Goal: Information Seeking & Learning: Learn about a topic

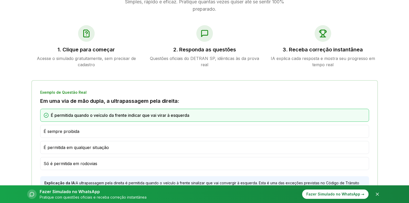
scroll to position [285, 0]
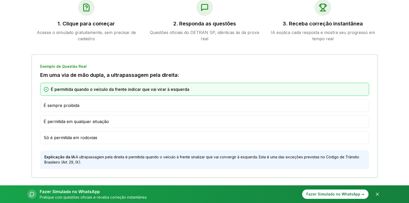
click at [146, 88] on span "É permitida quando o veículo da frente indicar que vai virar à esquerda" at bounding box center [120, 89] width 138 height 6
click at [159, 90] on span "É permitida quando o veículo da frente indicar que vai virar à esquerda" at bounding box center [120, 89] width 138 height 6
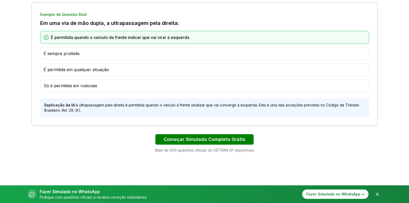
scroll to position [363, 0]
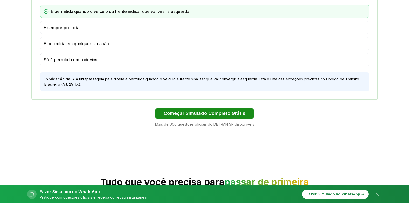
click at [196, 113] on button "Começar Simulado Completo Grátis" at bounding box center [204, 113] width 98 height 10
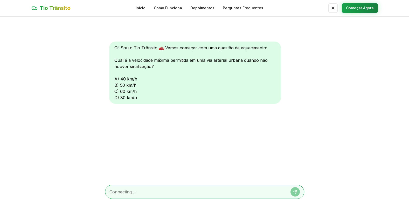
scroll to position [0, 0]
click at [115, 98] on div "Oi! Sou o Tio Trânsito 🚗 Vamos começar com uma questão de aquecimento: Qual é a…" at bounding box center [195, 72] width 172 height 62
drag, startPoint x: 115, startPoint y: 98, endPoint x: 128, endPoint y: 97, distance: 12.2
click at [128, 97] on div "Oi! Sou o Tio Trânsito 🚗 Vamos começar com uma questão de aquecimento: Qual é a…" at bounding box center [195, 72] width 172 height 62
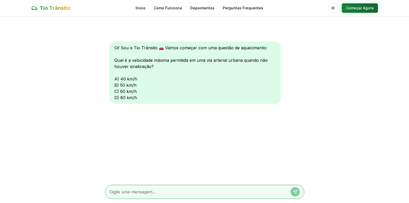
click at [364, 9] on button "Começar Agora" at bounding box center [360, 7] width 36 height 9
click at [360, 7] on button "Começar Agora" at bounding box center [360, 8] width 36 height 9
click at [141, 186] on div at bounding box center [204, 192] width 199 height 14
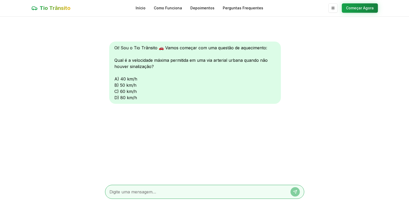
click at [140, 190] on textarea at bounding box center [197, 191] width 176 height 6
click at [144, 8] on link "Início" at bounding box center [141, 7] width 10 height 5
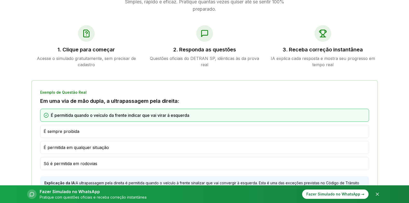
scroll to position [233, 0]
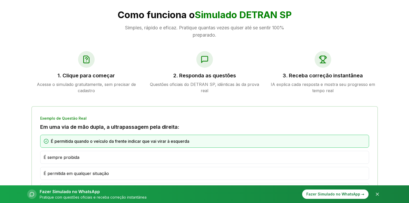
click at [85, 64] on div at bounding box center [86, 59] width 17 height 17
click at [93, 58] on div at bounding box center [86, 59] width 17 height 17
click at [80, 62] on div at bounding box center [86, 59] width 17 height 17
drag, startPoint x: 81, startPoint y: 86, endPoint x: 84, endPoint y: 84, distance: 3.1
click at [84, 84] on p "Acesse o simulado gratuitamente, sem precisar de cadastro" at bounding box center [86, 87] width 110 height 12
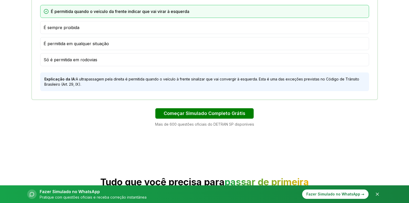
scroll to position [389, 0]
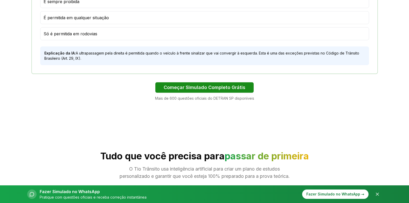
click at [191, 87] on button "Começar Simulado Completo Grátis" at bounding box center [204, 87] width 98 height 10
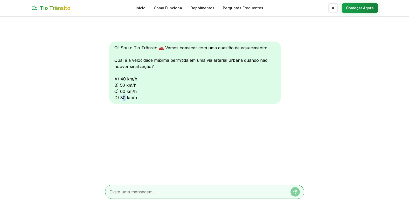
click at [126, 98] on div "Oi! Sou o Tio Trânsito 🚗 Vamos começar com uma questão de aquecimento: Qual é a…" at bounding box center [195, 72] width 172 height 62
drag, startPoint x: 126, startPoint y: 98, endPoint x: 129, endPoint y: 97, distance: 3.4
click at [129, 97] on div "Oi! Sou o Tio Trânsito 🚗 Vamos começar com uma questão de aquecimento: Qual é a…" at bounding box center [195, 72] width 172 height 62
click at [133, 99] on div "Oi! Sou o Tio Trânsito 🚗 Vamos começar com uma questão de aquecimento: Qual é a…" at bounding box center [195, 72] width 172 height 62
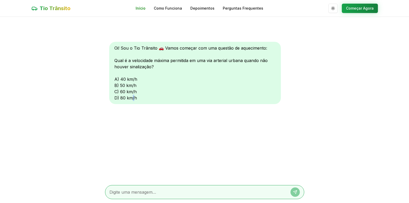
click at [141, 8] on link "Início" at bounding box center [141, 8] width 10 height 5
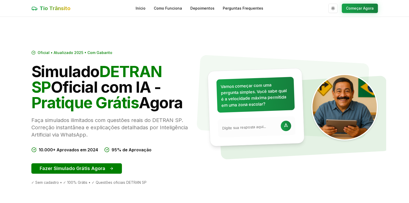
scroll to position [26, 0]
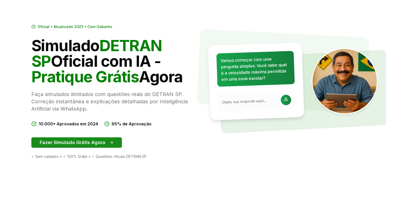
click at [70, 141] on button "Fazer Simulado Grátis Agora" at bounding box center [76, 142] width 90 height 10
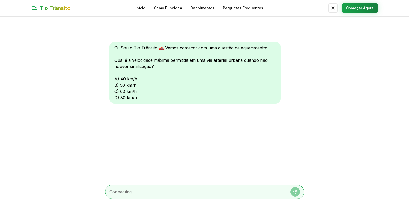
scroll to position [0, 0]
click at [119, 98] on div "Oi! Sou o Tio Trânsito 🚗 Vamos começar com uma questão de aquecimento: Qual é a…" at bounding box center [195, 72] width 172 height 62
click at [112, 99] on div "Oi! Sou o Tio Trânsito 🚗 Vamos começar com uma questão de aquecimento: Qual é a…" at bounding box center [195, 72] width 172 height 62
drag, startPoint x: 129, startPoint y: 97, endPoint x: 131, endPoint y: 97, distance: 2.6
click at [130, 97] on div "Oi! Sou o Tio Trânsito 🚗 Vamos começar com uma questão de aquecimento: Qual é a…" at bounding box center [195, 72] width 172 height 62
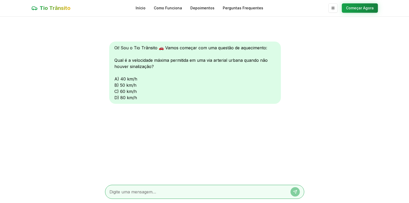
click at [133, 96] on div "Oi! Sou o Tio Trânsito 🚗 Vamos começar com uma questão de aquecimento: Qual é a…" at bounding box center [195, 72] width 172 height 62
drag, startPoint x: 138, startPoint y: 100, endPoint x: 139, endPoint y: 97, distance: 2.9
click at [138, 99] on div "Oi! Sou o Tio Trânsito 🚗 Vamos começar com uma questão de aquecimento: Qual é a…" at bounding box center [195, 72] width 172 height 62
click at [138, 98] on div "Oi! Sou o Tio Trânsito 🚗 Vamos começar com uma questão de aquecimento: Qual é a…" at bounding box center [195, 72] width 172 height 62
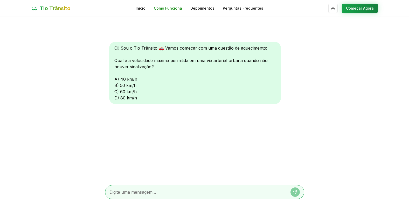
click at [167, 9] on link "Como Funciona" at bounding box center [168, 8] width 28 height 5
click at [142, 6] on link "Início" at bounding box center [141, 7] width 10 height 5
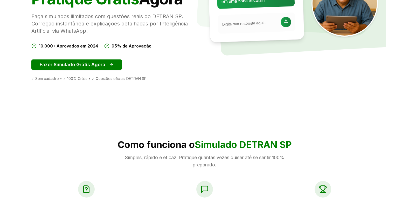
scroll to position [78, 0]
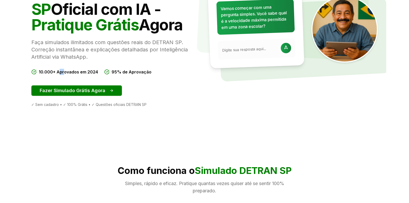
drag, startPoint x: 60, startPoint y: 70, endPoint x: 65, endPoint y: 70, distance: 4.1
click at [65, 70] on span "10.000+ Aprovados em 2024" at bounding box center [68, 72] width 59 height 6
drag, startPoint x: 65, startPoint y: 70, endPoint x: 121, endPoint y: 71, distance: 56.3
click at [119, 71] on span "95% de Aprovação" at bounding box center [131, 72] width 40 height 6
drag, startPoint x: 133, startPoint y: 75, endPoint x: 132, endPoint y: 79, distance: 4.6
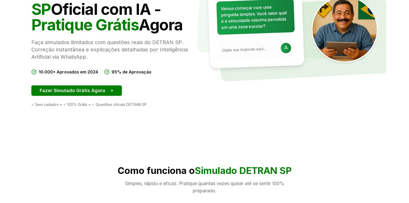
click at [132, 79] on div "Oficial • Atualizado 2025 • Com Gabarito Simulado DETRAN SP Oficial com IA - Pr…" at bounding box center [115, 39] width 169 height 135
drag, startPoint x: 132, startPoint y: 79, endPoint x: 88, endPoint y: 89, distance: 45.5
click at [88, 89] on button "Fazer Simulado Grátis Agora" at bounding box center [76, 90] width 90 height 10
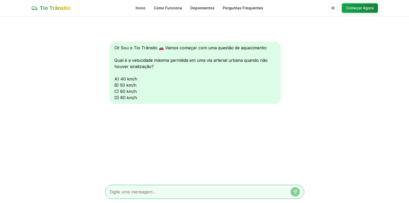
click at [124, 96] on div "Oi! Sou o Tio Trânsito 🚗 Vamos começar com uma questão de aquecimento: Qual é a…" at bounding box center [195, 72] width 172 height 62
click at [354, 6] on button "Começar Agora" at bounding box center [360, 7] width 36 height 9
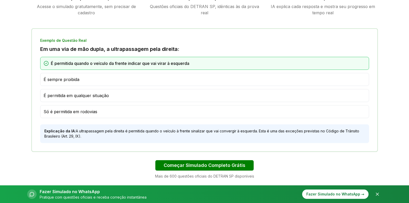
scroll to position [285, 0]
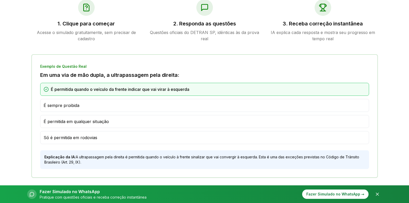
click at [52, 106] on span "É sempre proibida" at bounding box center [62, 105] width 36 height 6
drag, startPoint x: 72, startPoint y: 107, endPoint x: 76, endPoint y: 107, distance: 4.7
click at [75, 107] on span "É sempre proibida" at bounding box center [62, 105] width 36 height 6
click at [82, 106] on div "É sempre proibida" at bounding box center [205, 105] width 322 height 6
click at [82, 105] on div "É sempre proibida" at bounding box center [205, 105] width 322 height 6
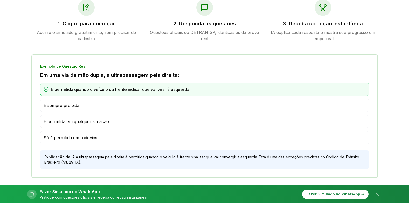
click at [83, 104] on div "É sempre proibida" at bounding box center [205, 105] width 322 height 6
click at [92, 106] on div "É sempre proibida" at bounding box center [205, 105] width 322 height 6
click at [322, 10] on icon at bounding box center [321, 10] width 1 height 3
click at [321, 12] on div at bounding box center [322, 7] width 17 height 17
click at [202, 6] on icon at bounding box center [204, 7] width 8 height 8
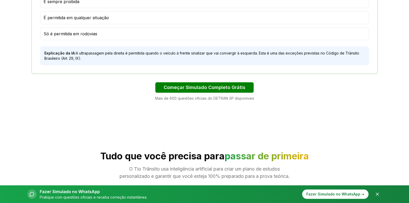
scroll to position [415, 0]
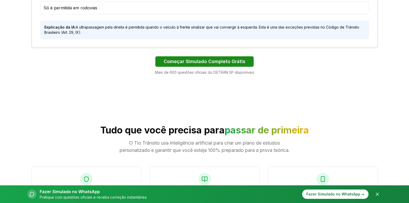
click at [195, 61] on button "Começar Simulado Completo Grátis" at bounding box center [204, 61] width 98 height 10
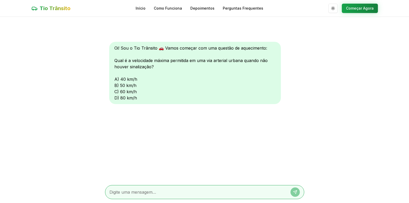
scroll to position [0, 0]
click at [142, 8] on link "Início" at bounding box center [141, 7] width 10 height 5
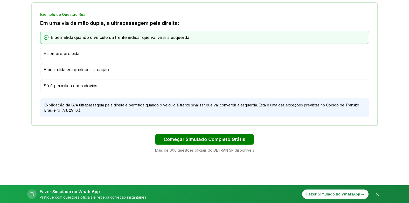
scroll to position [285, 0]
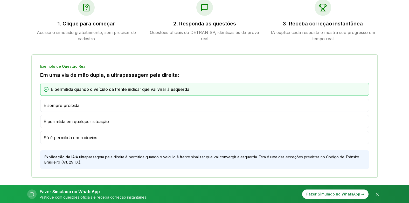
click at [56, 106] on span "É sempre proibida" at bounding box center [62, 105] width 36 height 6
click at [69, 109] on div "É sempre proibida" at bounding box center [204, 105] width 329 height 13
drag, startPoint x: 69, startPoint y: 109, endPoint x: 85, endPoint y: 113, distance: 15.9
click at [85, 113] on div "É permitida quando o veículo da frente indicar que vai virar à esquerda É sempr…" at bounding box center [204, 113] width 329 height 61
drag, startPoint x: 107, startPoint y: 114, endPoint x: 111, endPoint y: 110, distance: 5.7
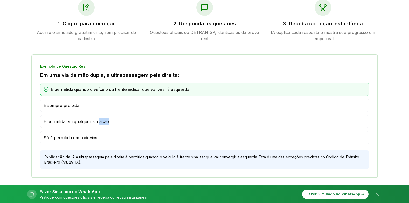
click at [111, 110] on div "É permitida quando o veículo da frente indicar que vai virar à esquerda É sempr…" at bounding box center [204, 113] width 329 height 61
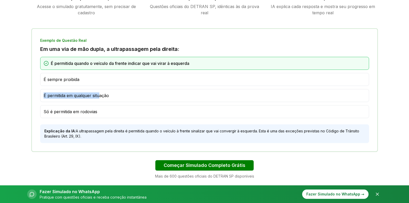
scroll to position [363, 0]
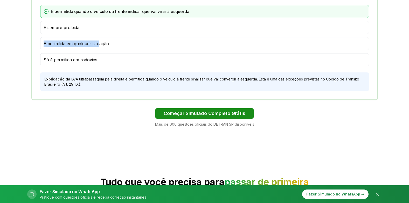
click at [212, 110] on button "Começar Simulado Completo Grátis" at bounding box center [204, 113] width 98 height 10
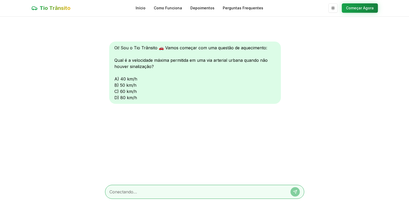
click at [206, 119] on div "Oi! Sou o Tio Trânsito 🚗 Vamos começar com uma questão de aquecimento: Qual é a…" at bounding box center [204, 99] width 199 height 164
drag, startPoint x: 249, startPoint y: 81, endPoint x: 236, endPoint y: 81, distance: 13.0
click at [237, 81] on div "Oi! Sou o Tio Trânsito 🚗 Vamos começar com uma questão de aquecimento: Qual é a…" at bounding box center [195, 72] width 172 height 62
click at [117, 96] on div "Oi! Sou o Tio Trânsito 🚗 Vamos começar com uma questão de aquecimento: Qual é a…" at bounding box center [195, 72] width 172 height 62
drag, startPoint x: 131, startPoint y: 150, endPoint x: 133, endPoint y: 155, distance: 5.6
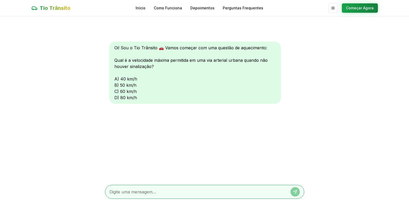
click at [133, 155] on div "Oi! Sou o Tio Trânsito 🚗 Vamos começar com uma questão de aquecimento: Qual é a…" at bounding box center [204, 99] width 199 height 164
drag, startPoint x: 316, startPoint y: 183, endPoint x: 278, endPoint y: 194, distance: 39.4
click at [278, 194] on main "Oi! Sou o Tio Trânsito 🚗 Vamos começar com uma questão de aquecimento: Qual é a…" at bounding box center [204, 110] width 409 height 186
drag, startPoint x: 306, startPoint y: 189, endPoint x: 310, endPoint y: 188, distance: 4.0
click at [309, 189] on main "Oi! Sou o Tio Trânsito 🚗 Vamos começar com uma questão de aquecimento: Qual é a…" at bounding box center [204, 110] width 409 height 186
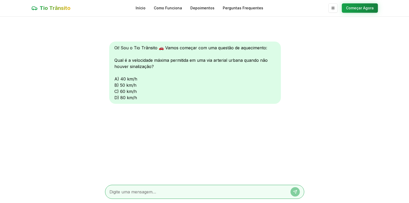
scroll to position [0, 0]
click at [144, 8] on link "Início" at bounding box center [141, 8] width 10 height 5
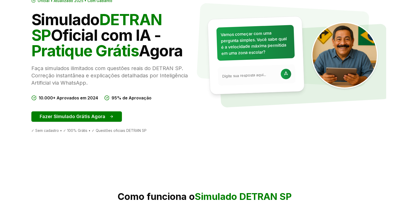
scroll to position [78, 0]
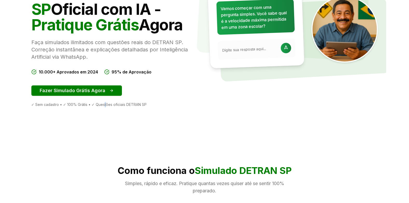
click at [104, 103] on div "✓ Sem cadastro • ✓ 100% Grátis • ✓ Questões oficiais DETRAN SP" at bounding box center [115, 104] width 169 height 5
drag, startPoint x: 104, startPoint y: 103, endPoint x: 118, endPoint y: 102, distance: 13.5
click at [118, 102] on div "Oficial • Atualizado 2025 • Com Gabarito Simulado DETRAN SP Oficial com IA - Pr…" at bounding box center [115, 39] width 169 height 135
click at [130, 102] on div "✓ Sem cadastro • ✓ 100% Grátis • ✓ Questões oficiais DETRAN SP" at bounding box center [115, 104] width 169 height 5
drag, startPoint x: 130, startPoint y: 102, endPoint x: 110, endPoint y: 104, distance: 19.5
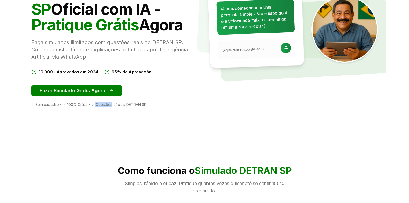
click at [110, 104] on div "✓ Sem cadastro • ✓ 100% Grátis • ✓ Questões oficiais DETRAN SP" at bounding box center [115, 104] width 169 height 5
click at [89, 91] on button "Fazer Simulado Grátis Agora" at bounding box center [76, 90] width 90 height 10
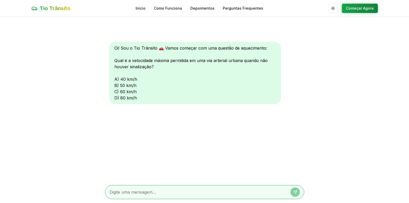
scroll to position [0, 0]
